Goal: Task Accomplishment & Management: Manage account settings

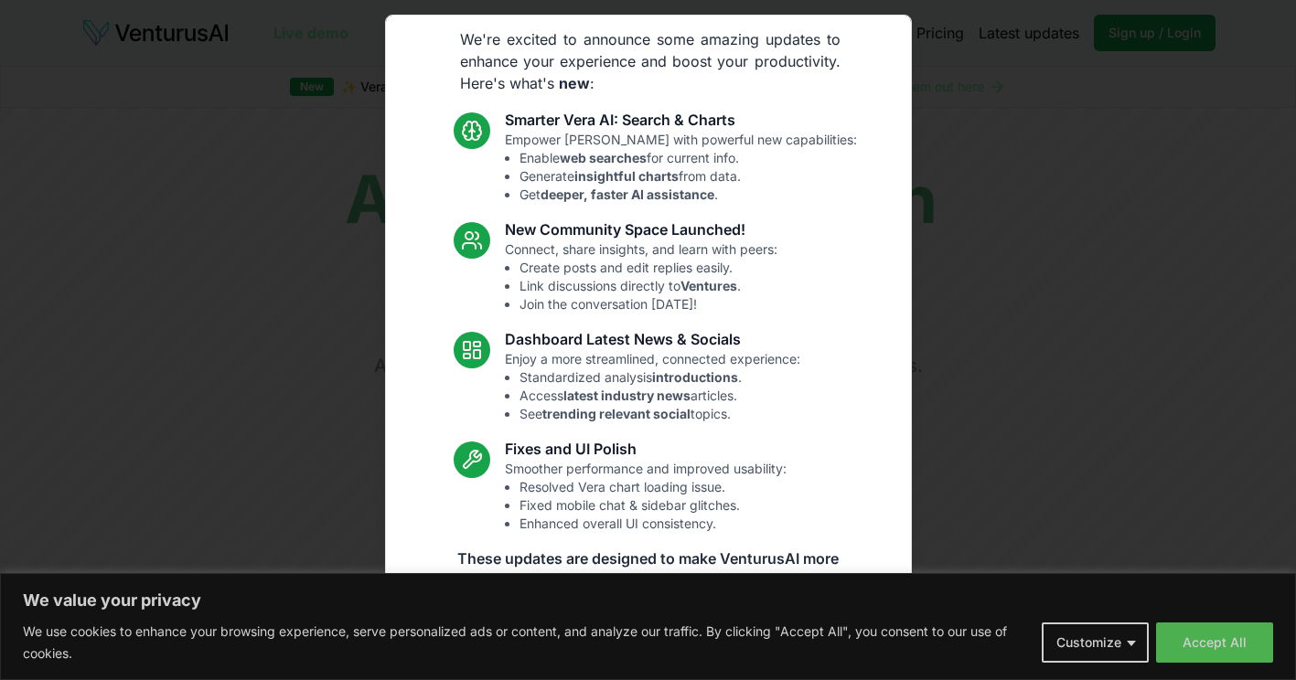
scroll to position [82, 0]
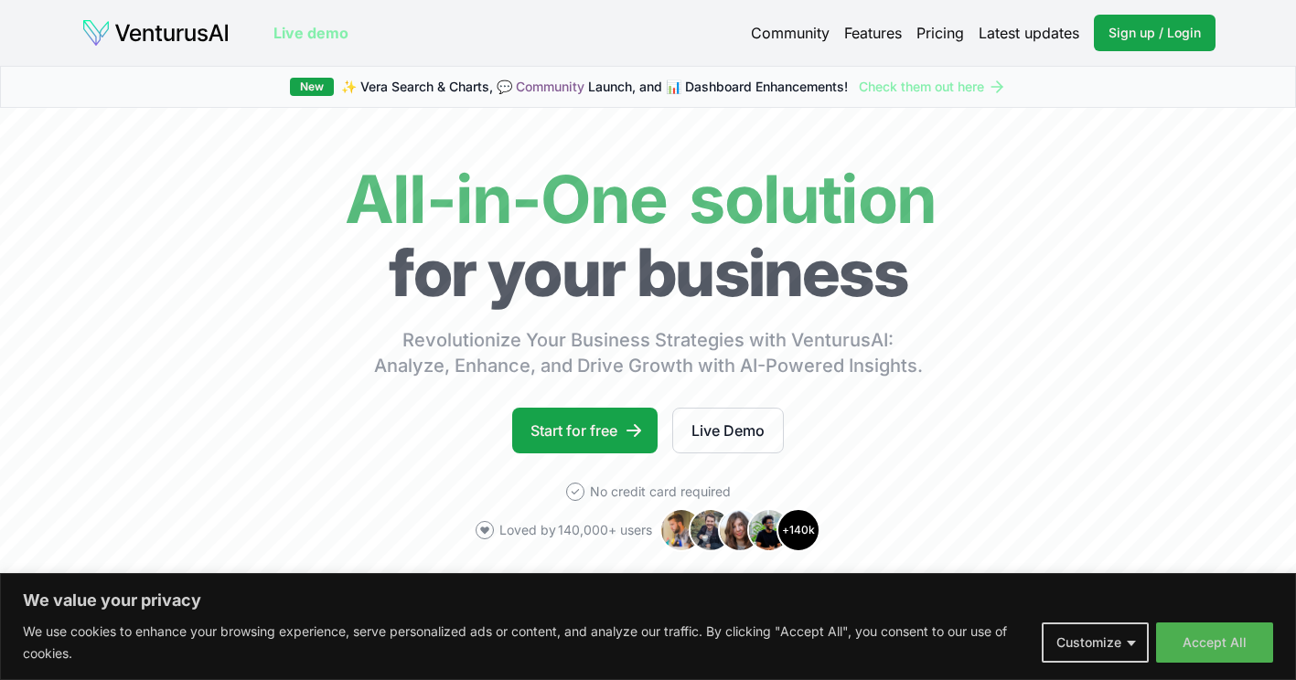
click at [1138, 651] on button "Customize" at bounding box center [1095, 643] width 107 height 40
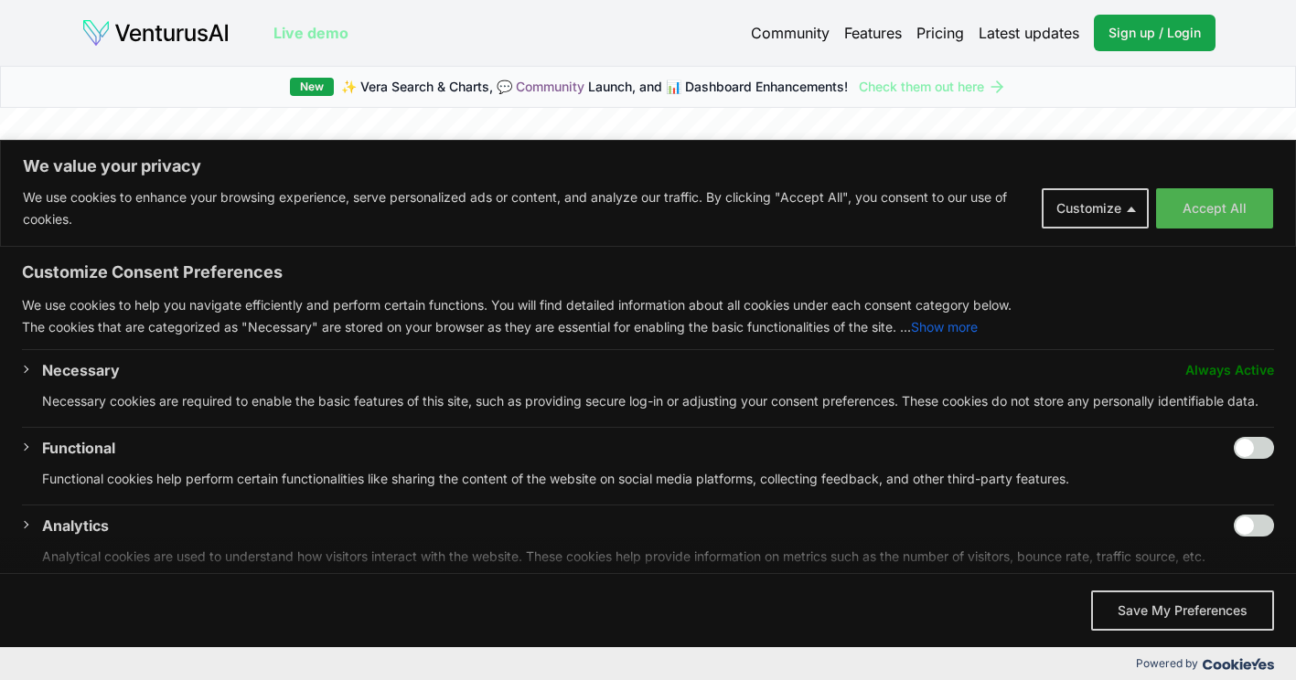
click at [1266, 477] on div "Customize Consent Preferences We use cookies to help you navigate efficiently a…" at bounding box center [648, 410] width 1296 height 326
click at [1252, 459] on input "Enable Functional" at bounding box center [1254, 448] width 40 height 22
click at [1239, 459] on input "Disable Functional" at bounding box center [1254, 448] width 40 height 22
click at [1254, 459] on input "Enable Functional" at bounding box center [1254, 448] width 40 height 22
checkbox input "true"
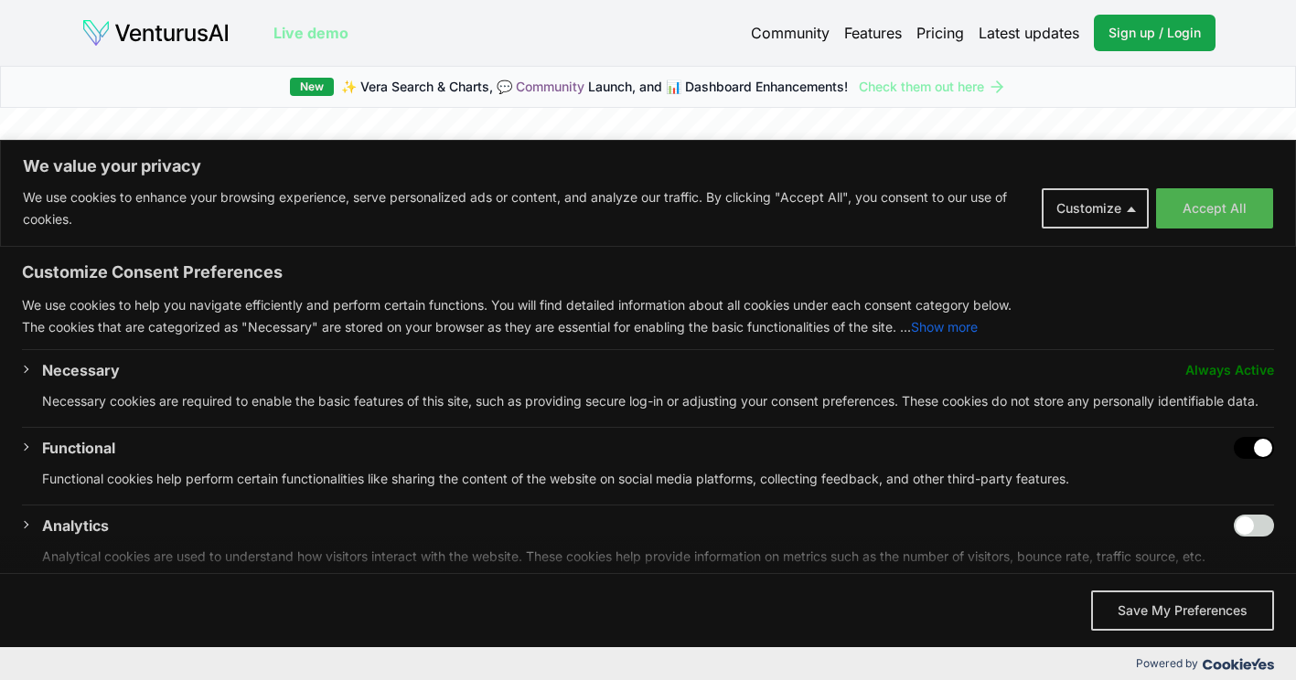
click at [1246, 536] on input "Enable Analytics" at bounding box center [1254, 526] width 40 height 22
checkbox input "true"
click at [1234, 459] on input "Disable Functional" at bounding box center [1254, 448] width 40 height 22
checkbox input "false"
click at [1225, 558] on span "We value your privacy" at bounding box center [648, 555] width 1296 height 37
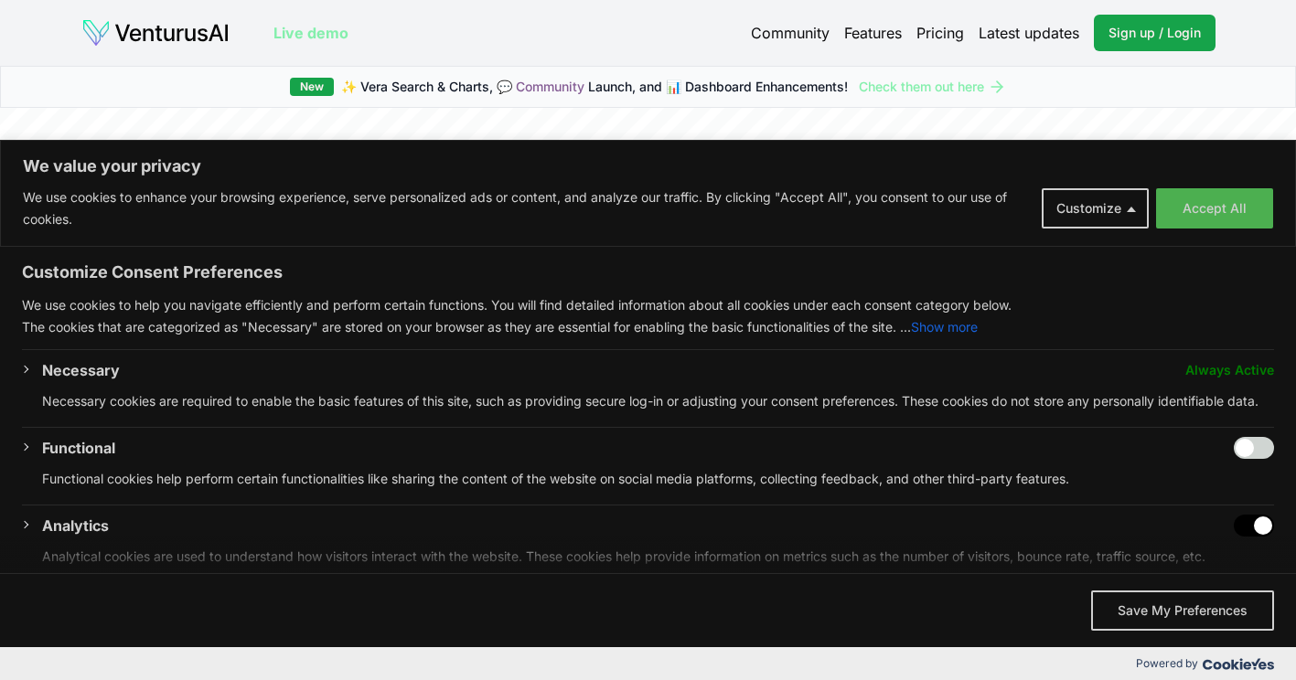
click at [1234, 543] on span "We value your privacy" at bounding box center [648, 555] width 1296 height 37
click at [1241, 542] on span "We value your privacy" at bounding box center [648, 555] width 1296 height 37
click at [1230, 551] on span "We value your privacy" at bounding box center [648, 555] width 1296 height 37
drag, startPoint x: 1255, startPoint y: 549, endPoint x: 1234, endPoint y: 549, distance: 21.0
click at [1234, 549] on span "We value your privacy" at bounding box center [648, 555] width 1296 height 37
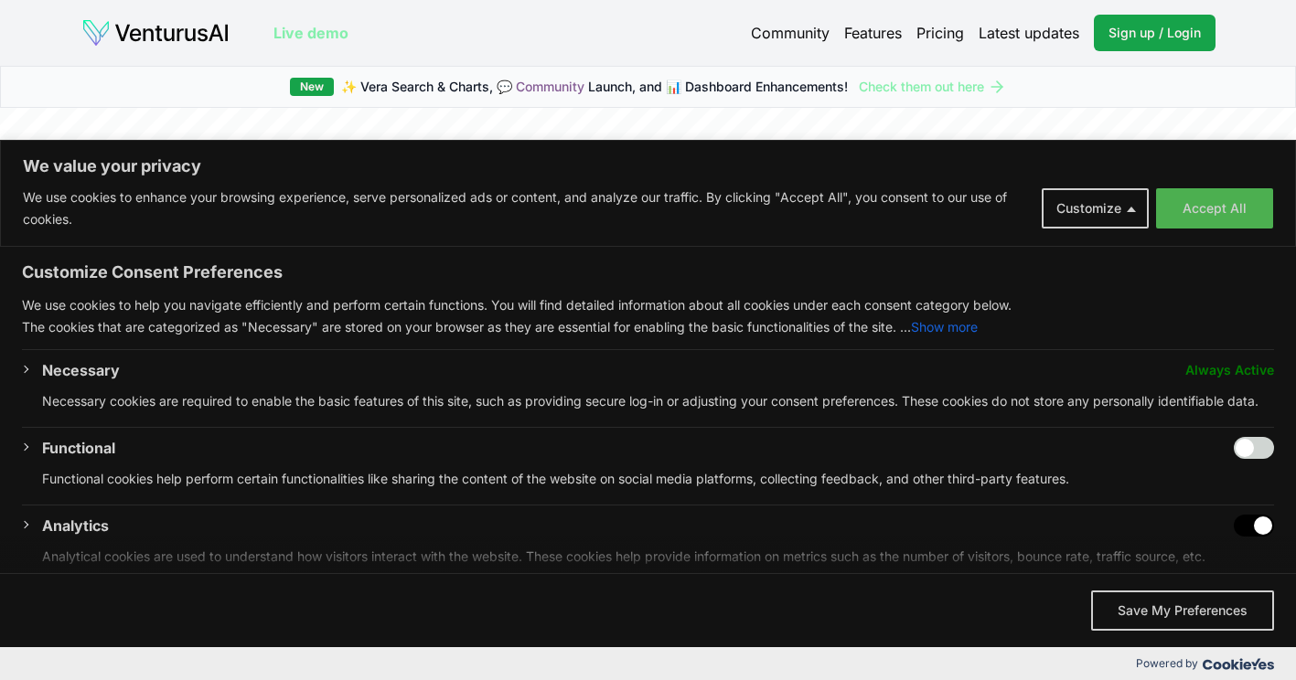
click at [1240, 549] on span "We value your privacy" at bounding box center [648, 555] width 1296 height 37
click at [1245, 547] on span "We value your privacy" at bounding box center [648, 555] width 1296 height 37
click at [1226, 548] on span "We value your privacy" at bounding box center [648, 555] width 1296 height 37
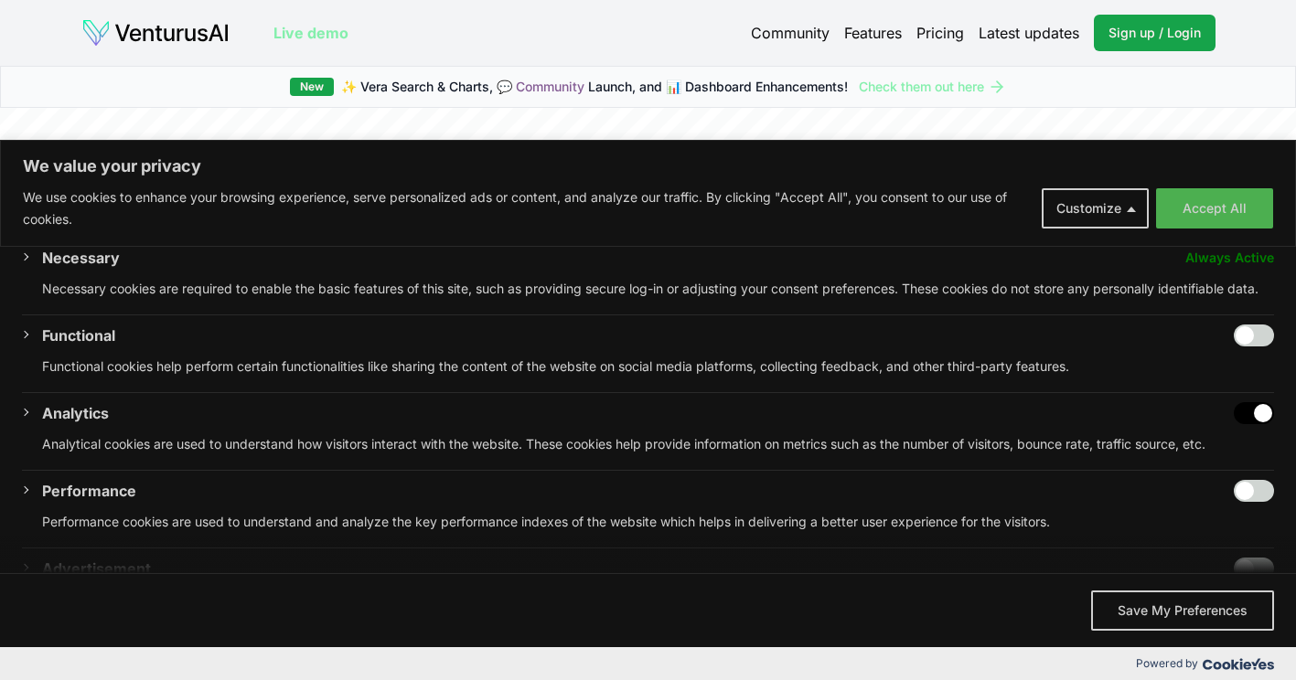
scroll to position [91, 0]
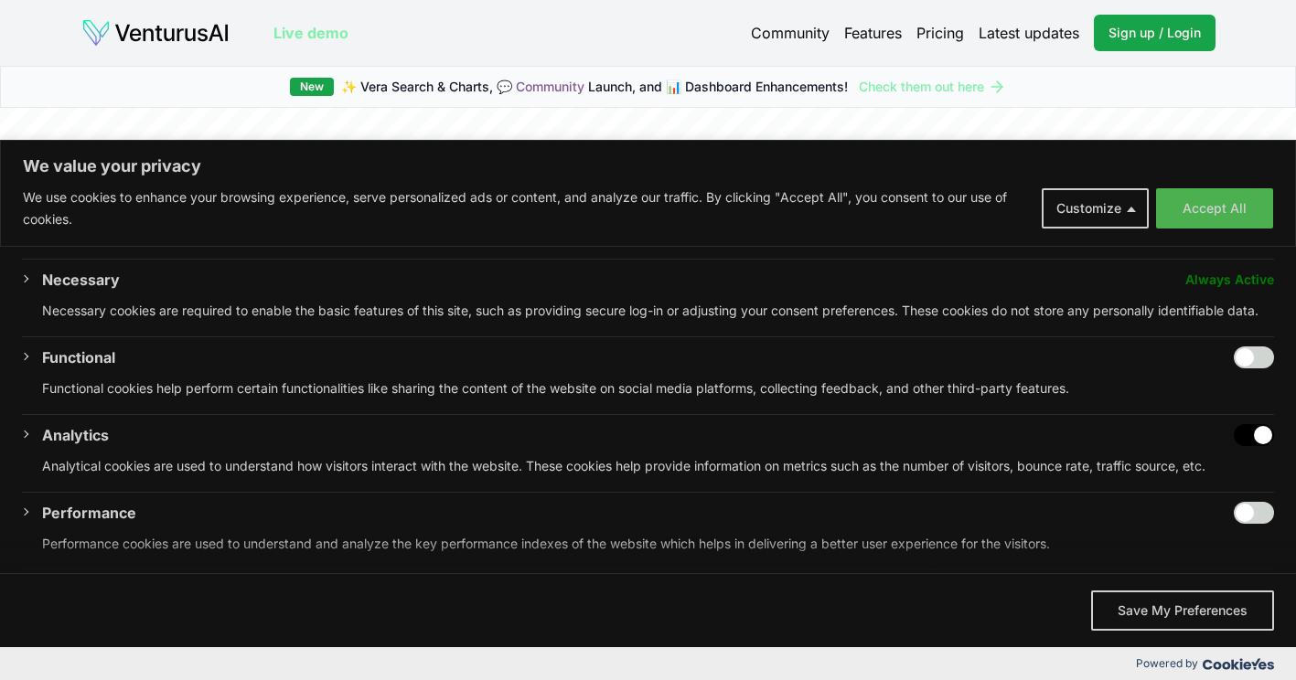
click at [1234, 446] on input "Disable Analytics" at bounding box center [1254, 435] width 40 height 22
checkbox input "false"
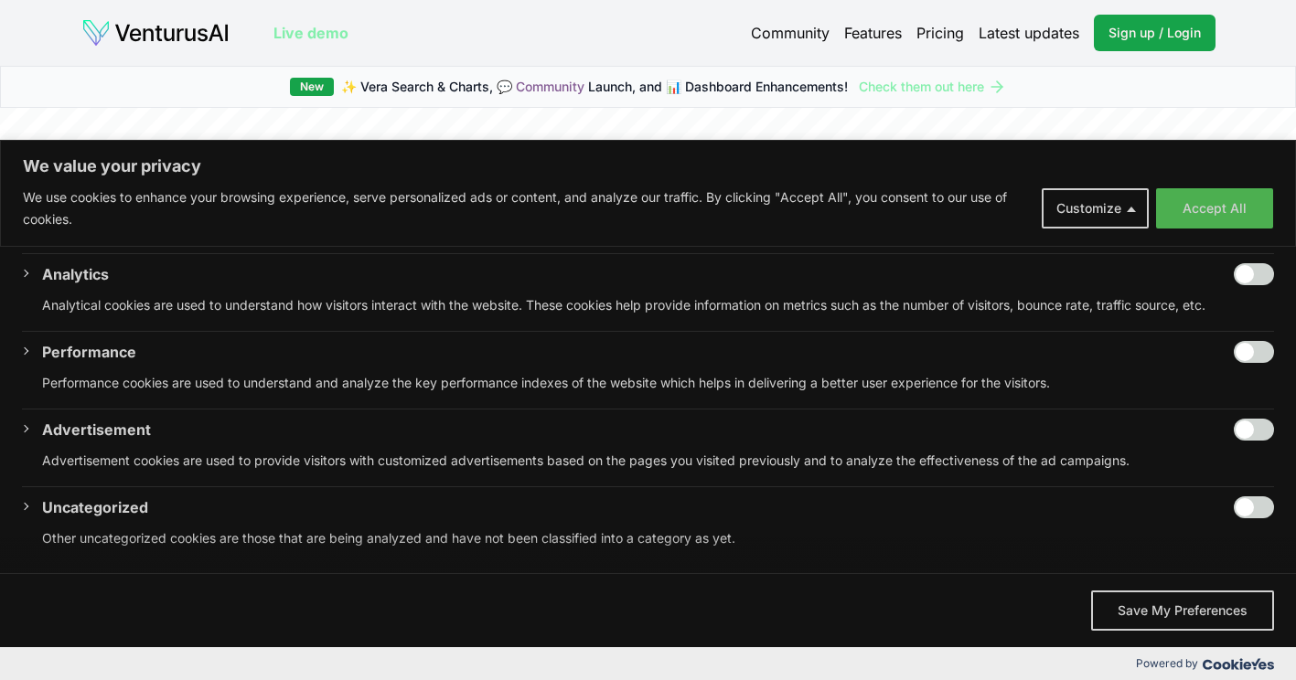
scroll to position [182, 0]
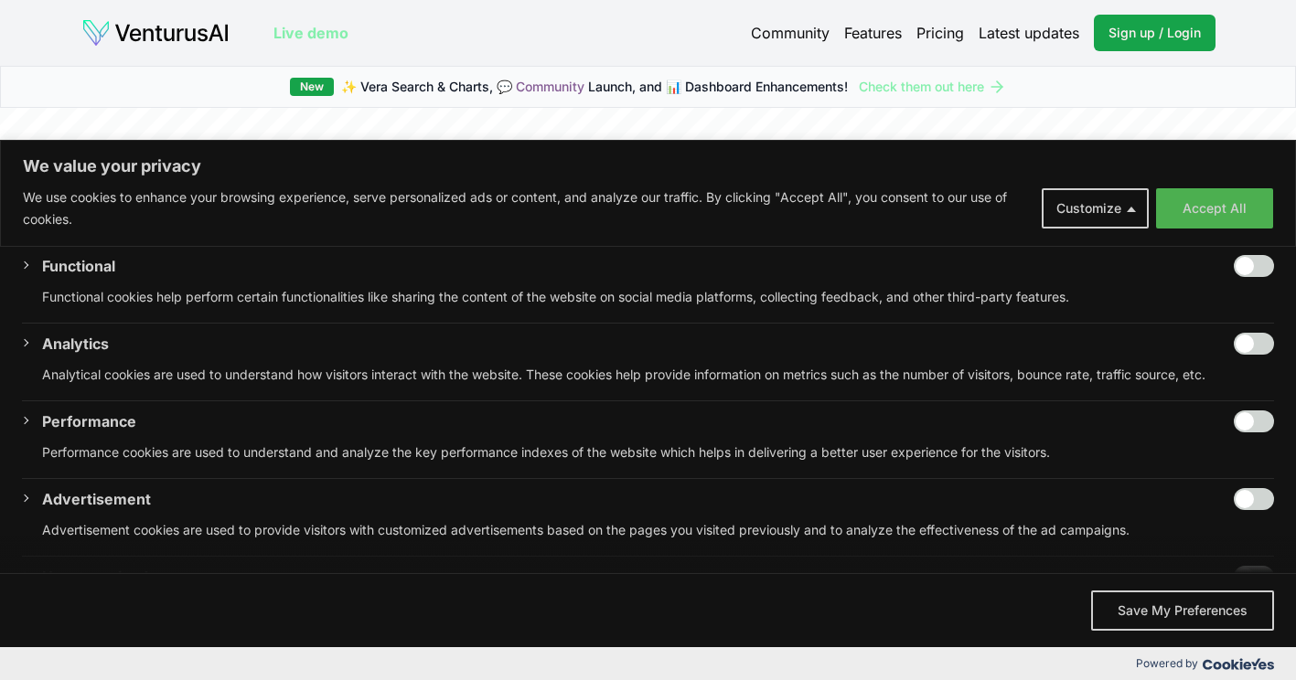
click at [1246, 277] on input "Enable Functional" at bounding box center [1254, 266] width 40 height 22
checkbox input "true"
click at [1255, 355] on input "Enable Analytics" at bounding box center [1254, 344] width 40 height 22
checkbox input "true"
click at [1247, 433] on input "Enable Performance" at bounding box center [1254, 422] width 40 height 22
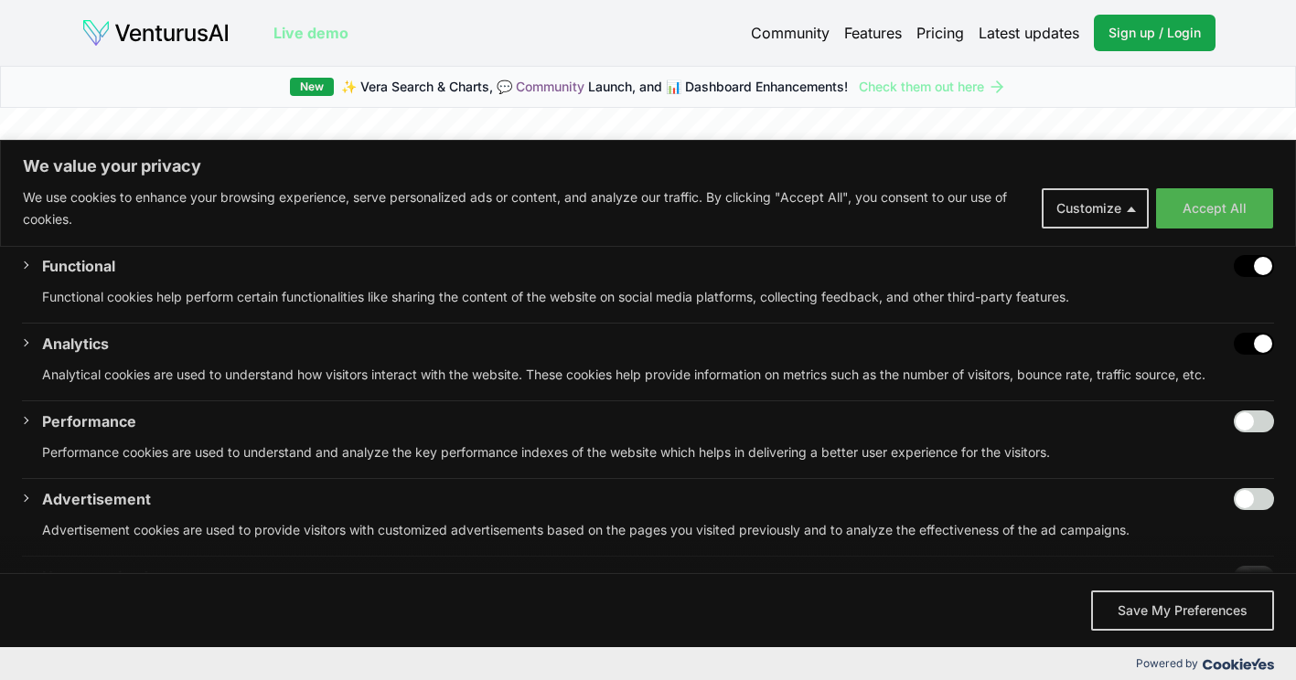
checkbox input "true"
click at [1245, 510] on input "Enable Advertisement" at bounding box center [1254, 499] width 40 height 22
checkbox input "true"
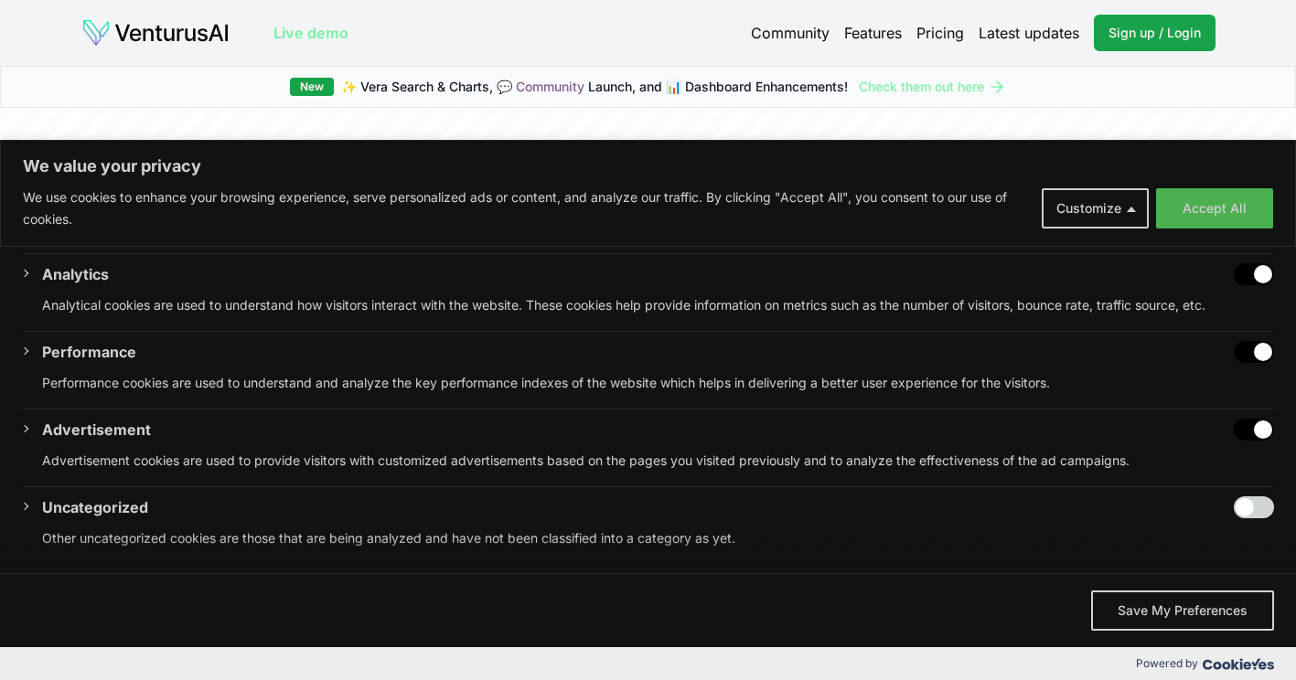
click at [1248, 504] on input "Enable Uncategorized" at bounding box center [1254, 508] width 40 height 22
checkbox input "true"
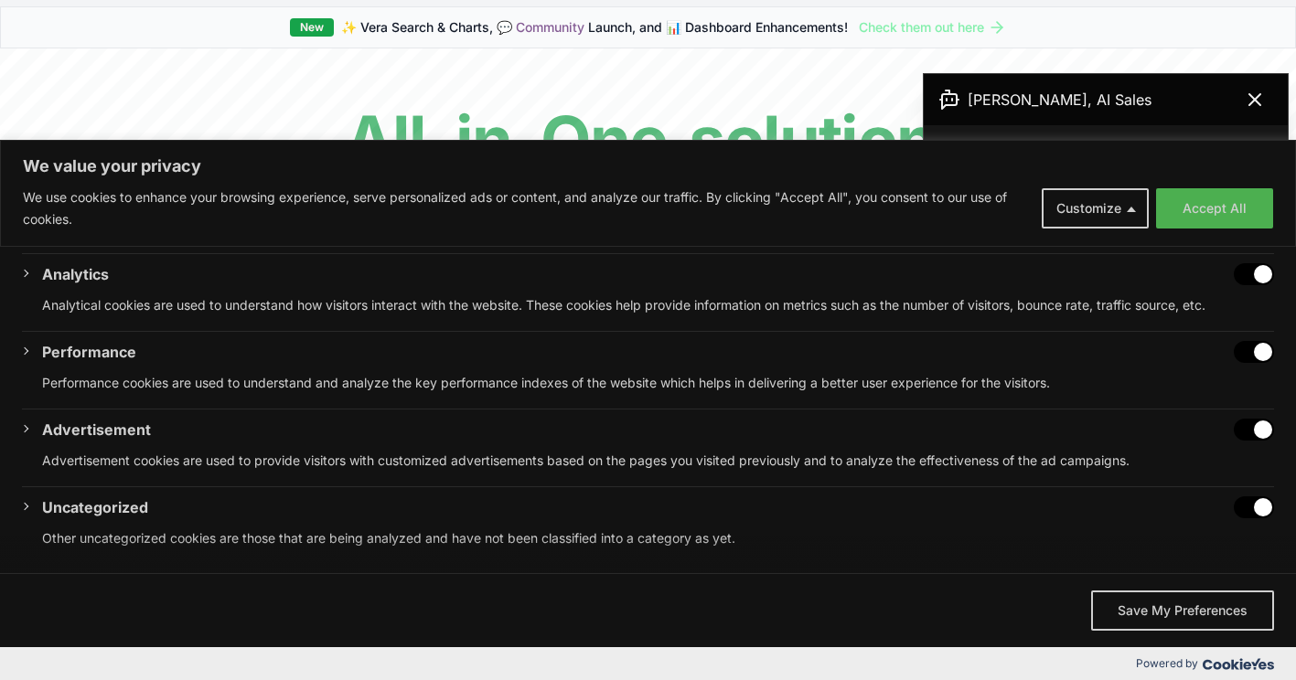
scroll to position [0, 0]
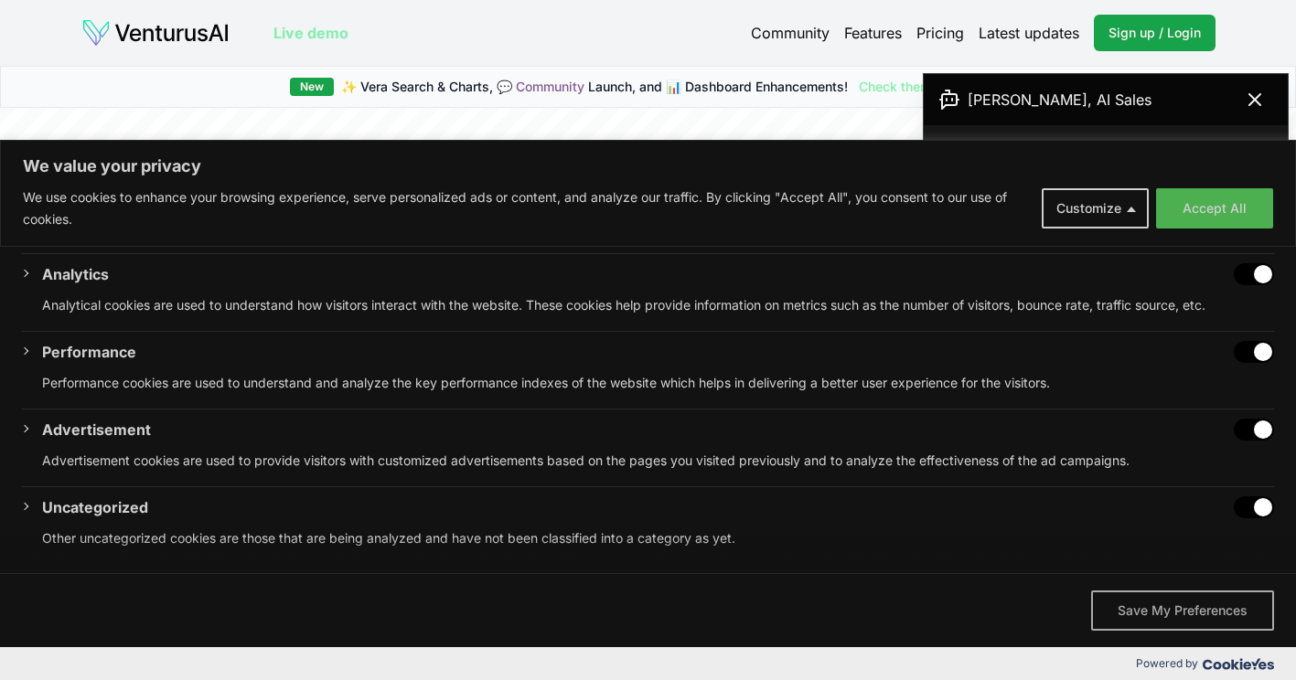
click at [1200, 613] on button "Save My Preferences" at bounding box center [1182, 611] width 183 height 40
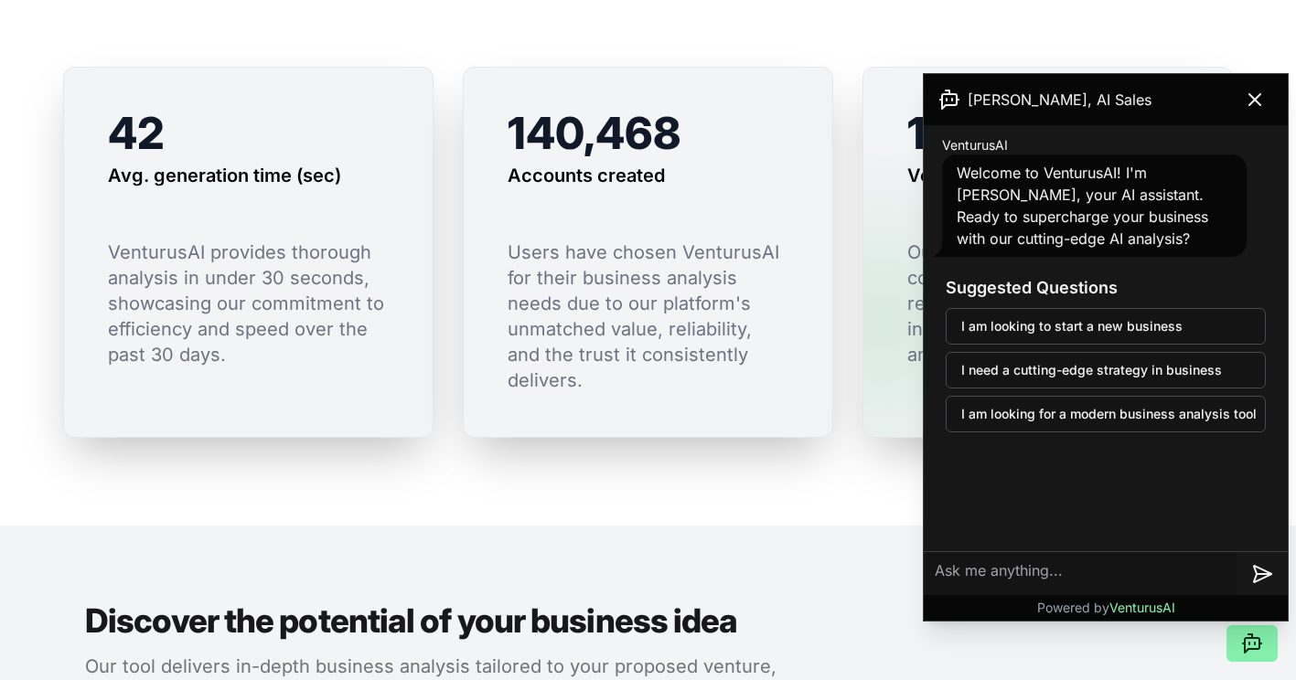
scroll to position [1555, 0]
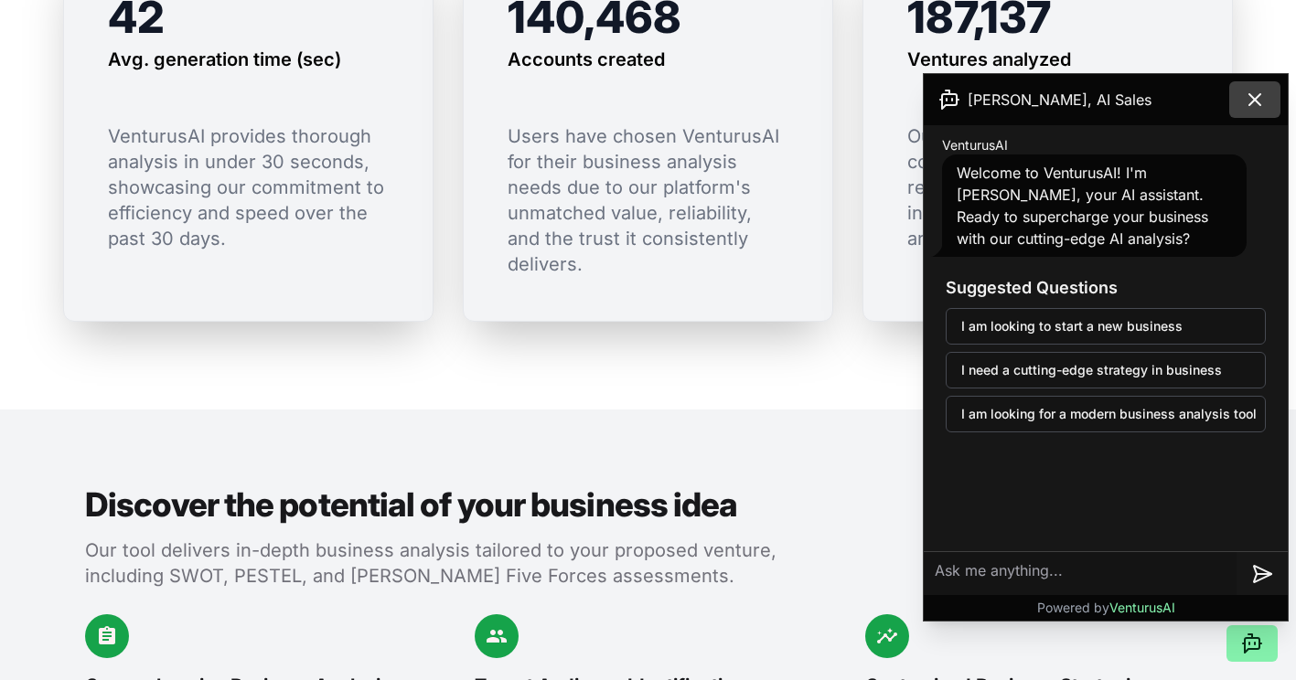
click at [1267, 102] on button at bounding box center [1254, 99] width 51 height 37
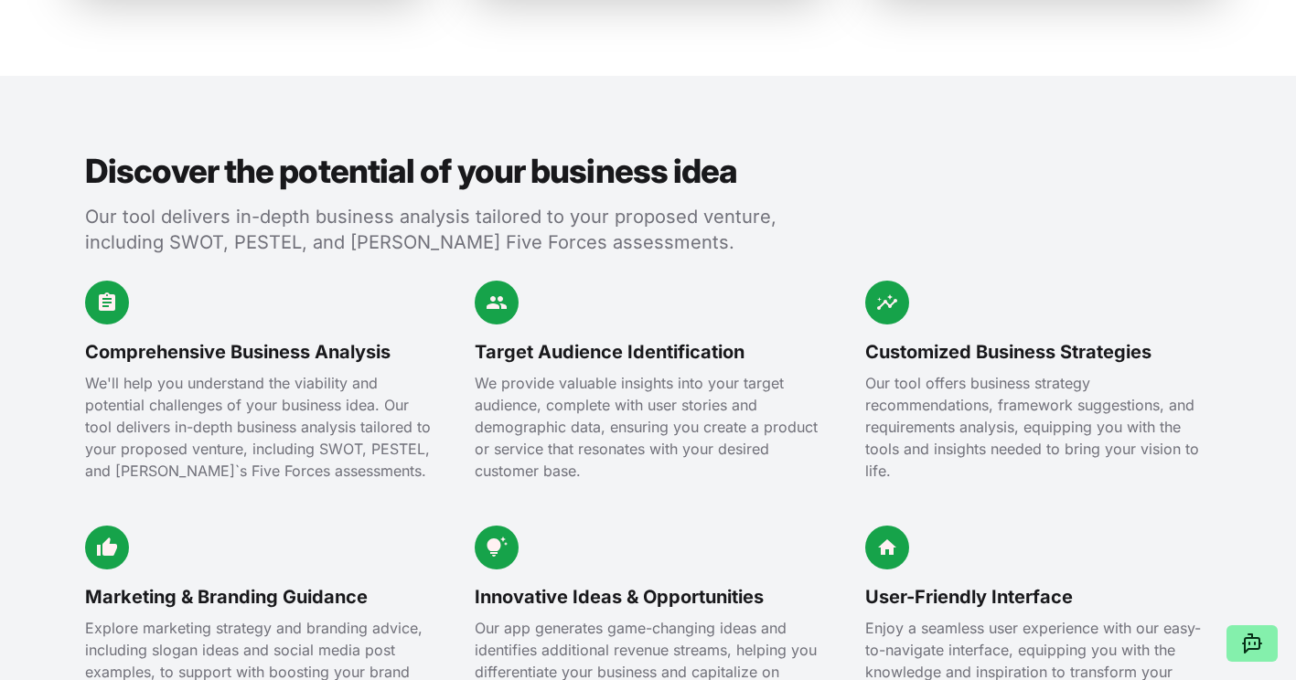
scroll to position [1920, 0]
